Goal: Transaction & Acquisition: Purchase product/service

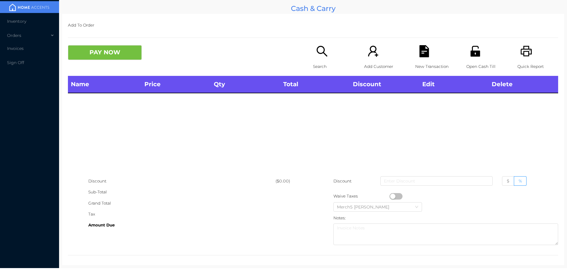
drag, startPoint x: 321, startPoint y: 57, endPoint x: 323, endPoint y: 59, distance: 3.4
click at [323, 59] on div "Search" at bounding box center [333, 60] width 41 height 31
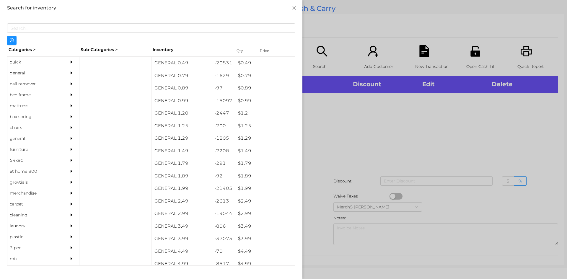
click at [435, 123] on div at bounding box center [283, 139] width 567 height 279
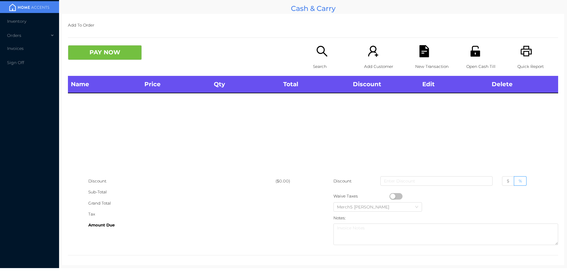
click at [325, 54] on icon "icon: search" at bounding box center [322, 51] width 12 height 12
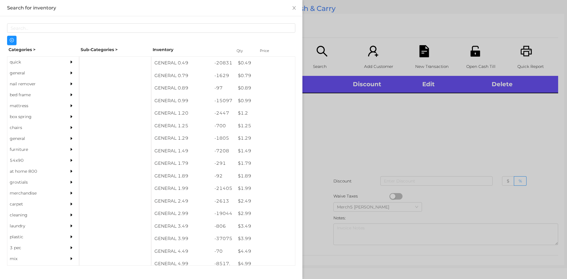
click at [60, 72] on div "general" at bounding box center [43, 73] width 72 height 11
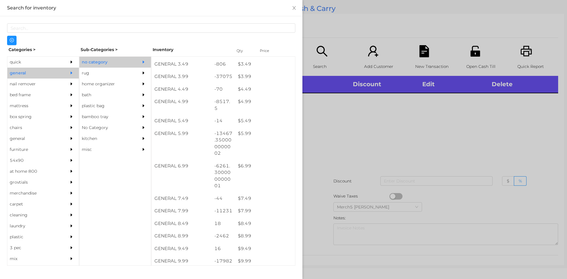
scroll to position [168, 0]
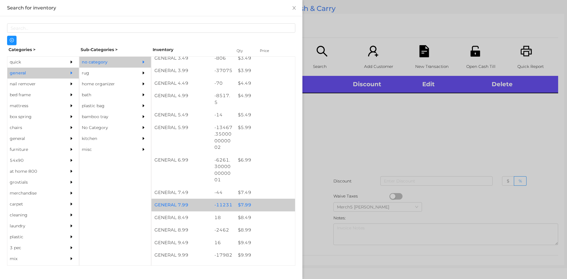
click at [264, 206] on div "$ 7.99" at bounding box center [265, 205] width 60 height 13
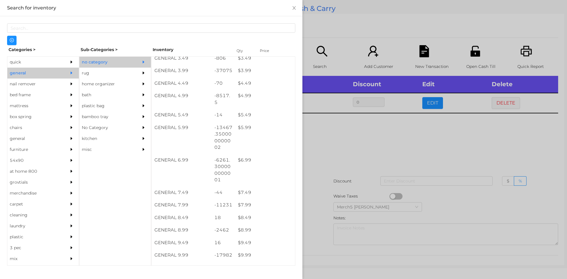
click at [374, 151] on div at bounding box center [283, 139] width 567 height 279
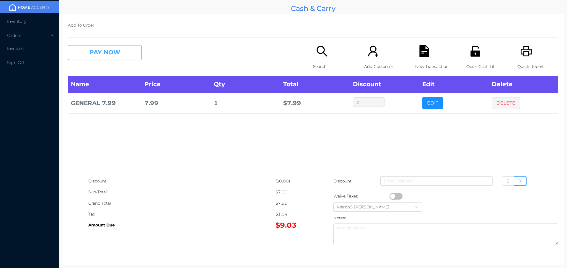
click at [132, 53] on button "PAY NOW" at bounding box center [105, 52] width 74 height 15
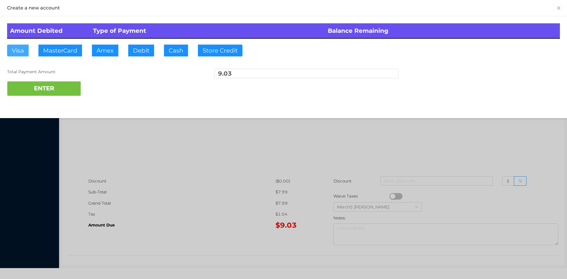
click at [18, 53] on button "Visa" at bounding box center [18, 51] width 22 height 12
click at [54, 90] on button "ENTER" at bounding box center [44, 88] width 74 height 15
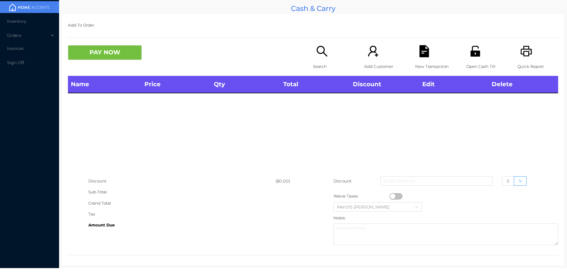
click at [318, 50] on icon "icon: search" at bounding box center [322, 51] width 12 height 12
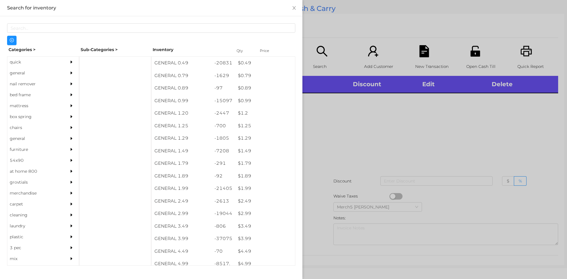
click at [67, 75] on div at bounding box center [73, 73] width 12 height 11
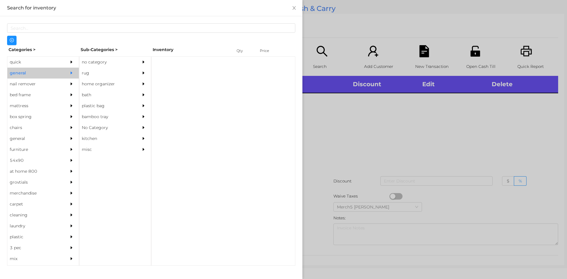
click at [113, 62] on div "no category" at bounding box center [106, 62] width 54 height 11
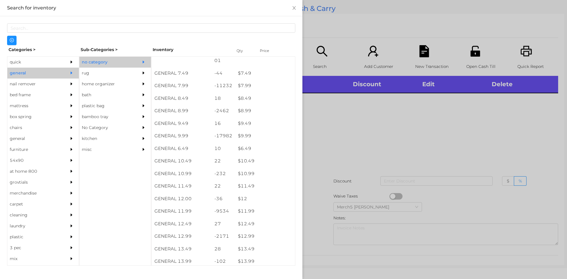
scroll to position [299, 0]
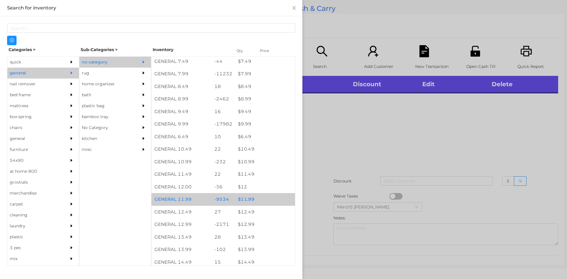
click at [263, 203] on div "$ 11.99" at bounding box center [265, 199] width 60 height 13
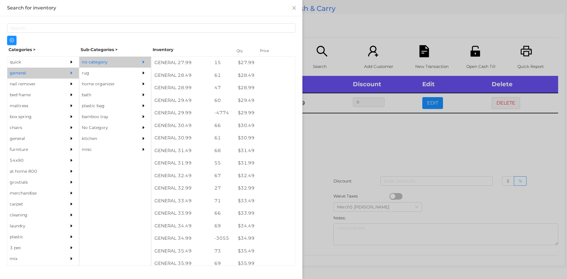
scroll to position [858, 0]
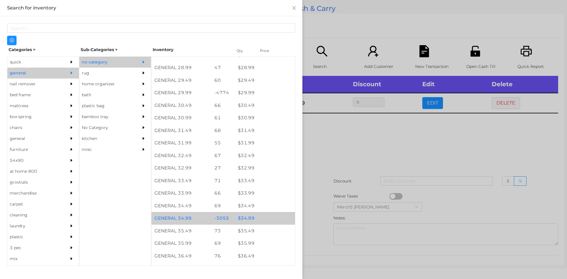
click at [263, 219] on div "$ 34.99" at bounding box center [265, 218] width 60 height 13
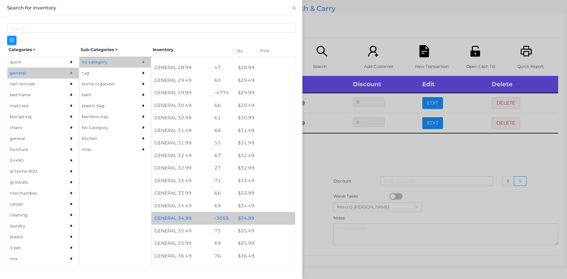
click at [272, 219] on div "$ 34.99" at bounding box center [265, 218] width 60 height 13
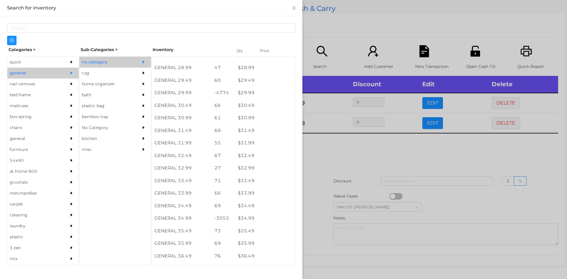
click at [364, 159] on div at bounding box center [283, 139] width 567 height 279
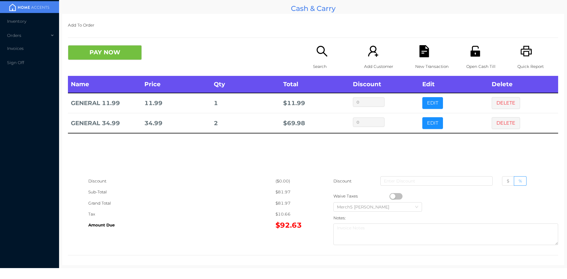
click at [128, 51] on button "PAY NOW" at bounding box center [105, 52] width 74 height 15
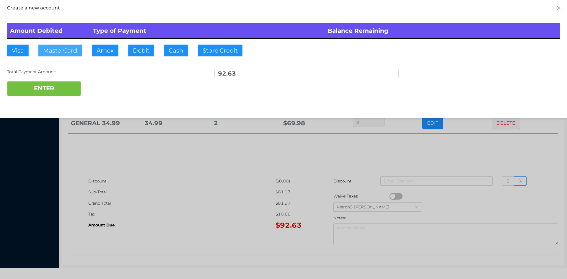
click at [76, 48] on button "MasterCard" at bounding box center [60, 51] width 44 height 12
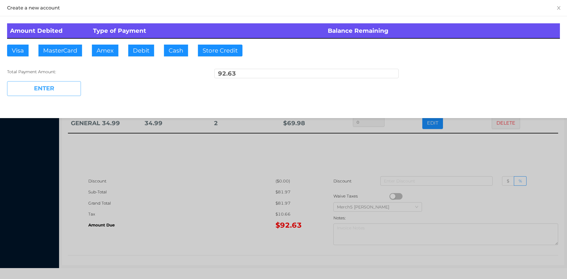
click at [61, 92] on button "ENTER" at bounding box center [44, 88] width 74 height 15
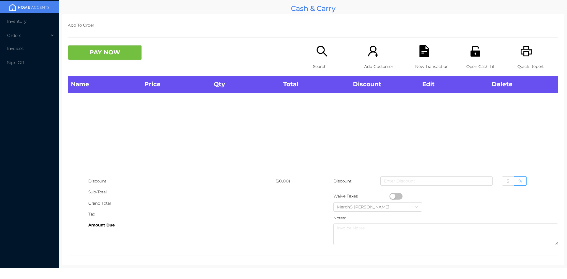
click at [524, 60] on div "Quick Report" at bounding box center [538, 60] width 41 height 31
click at [521, 53] on icon "icon: printer" at bounding box center [527, 51] width 12 height 12
click at [475, 48] on icon "icon: unlock" at bounding box center [475, 51] width 9 height 11
